Goal: Task Accomplishment & Management: Manage account settings

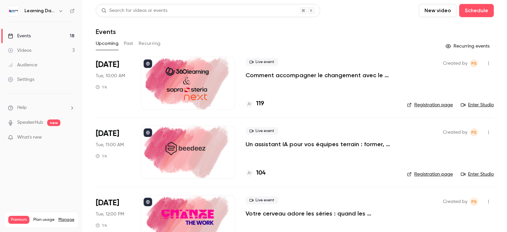
click at [41, 65] on link "Audience" at bounding box center [41, 65] width 83 height 15
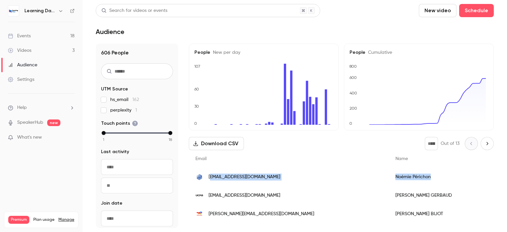
drag, startPoint x: 363, startPoint y: 177, endPoint x: 210, endPoint y: 179, distance: 153.2
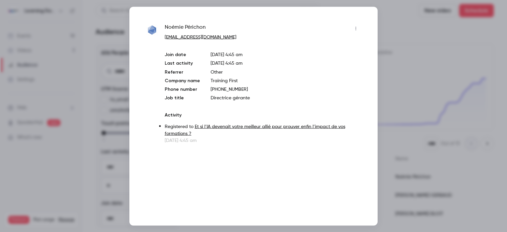
drag, startPoint x: 210, startPoint y: 179, endPoint x: 188, endPoint y: 107, distance: 75.4
click at [188, 107] on div "[PERSON_NAME] [PERSON_NAME][EMAIL_ADDRESS][DOMAIN_NAME] Join date [DATE] 4:45 a…" at bounding box center [263, 83] width 196 height 121
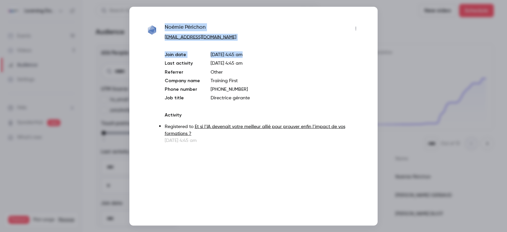
drag, startPoint x: 253, startPoint y: 42, endPoint x: 165, endPoint y: 27, distance: 89.4
click at [165, 27] on div "[PERSON_NAME] [PERSON_NAME][EMAIL_ADDRESS][DOMAIN_NAME] Join date [DATE] 4:45 a…" at bounding box center [263, 83] width 196 height 121
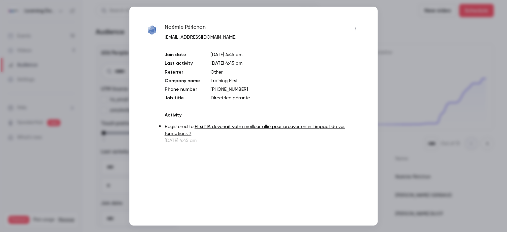
click at [90, 43] on div at bounding box center [253, 116] width 507 height 232
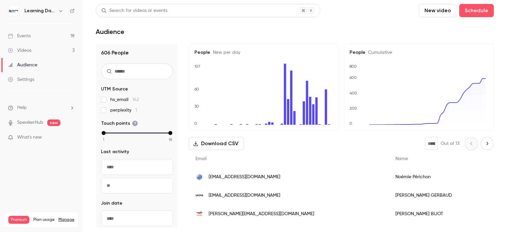
click at [71, 10] on icon at bounding box center [72, 11] width 5 height 5
